Goal: Task Accomplishment & Management: Complete application form

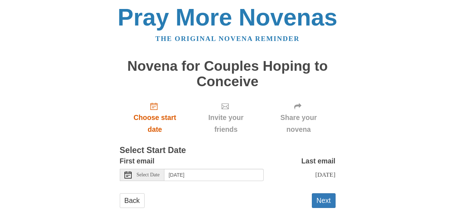
scroll to position [17, 0]
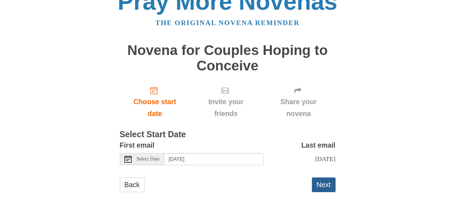
click at [331, 182] on button "Next" at bounding box center [324, 185] width 24 height 15
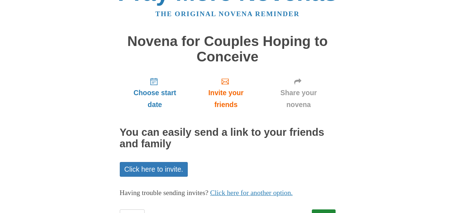
scroll to position [58, 0]
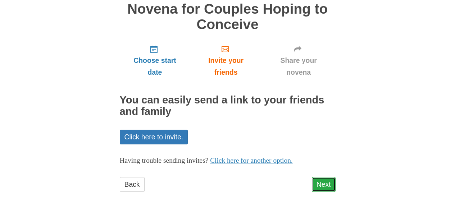
click at [324, 184] on link "Next" at bounding box center [324, 184] width 24 height 15
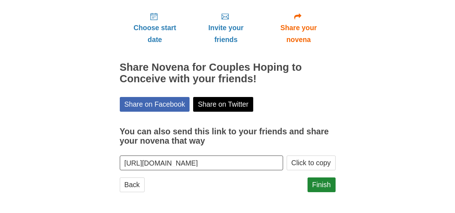
scroll to position [0, 0]
click at [319, 183] on link "Finish" at bounding box center [322, 185] width 28 height 15
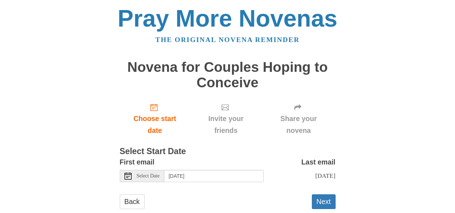
scroll to position [17, 0]
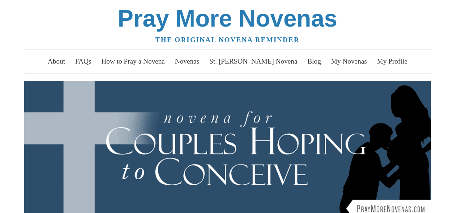
scroll to position [180, 0]
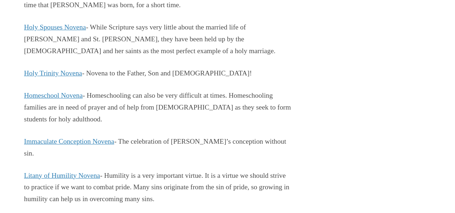
scroll to position [1655, 0]
